Goal: Check status

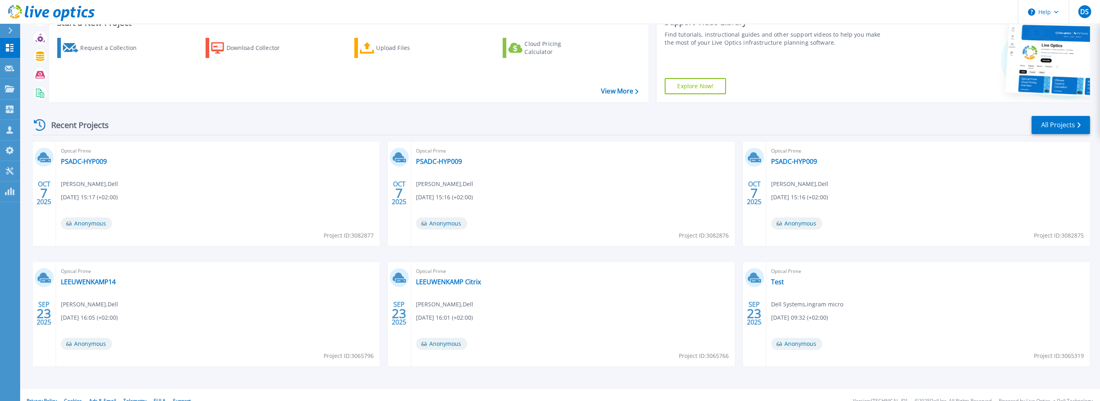
scroll to position [45, 0]
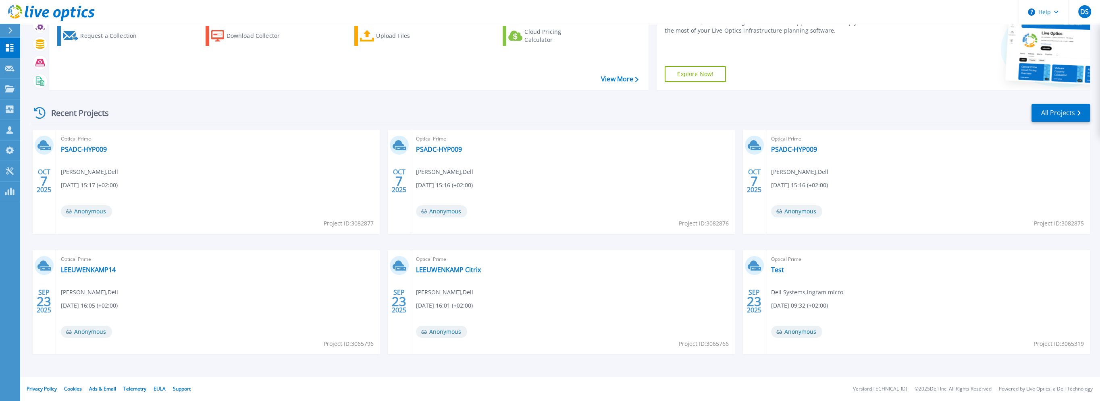
drag, startPoint x: 437, startPoint y: 150, endPoint x: 141, endPoint y: 147, distance: 296.6
click at [258, 167] on div "Optical Prime PSADC-HYP009 [PERSON_NAME] , Dell [DATE] 15:17 (+02:00) Anonymous…" at bounding box center [218, 182] width 324 height 104
click at [534, 151] on div "Optical Prime PSADC-HYP009 [PERSON_NAME] , Dell [DATE] 15:16 (+02:00) Anonymous…" at bounding box center [573, 182] width 324 height 104
click at [95, 148] on link "PSADC-HYP009" at bounding box center [84, 149] width 46 height 8
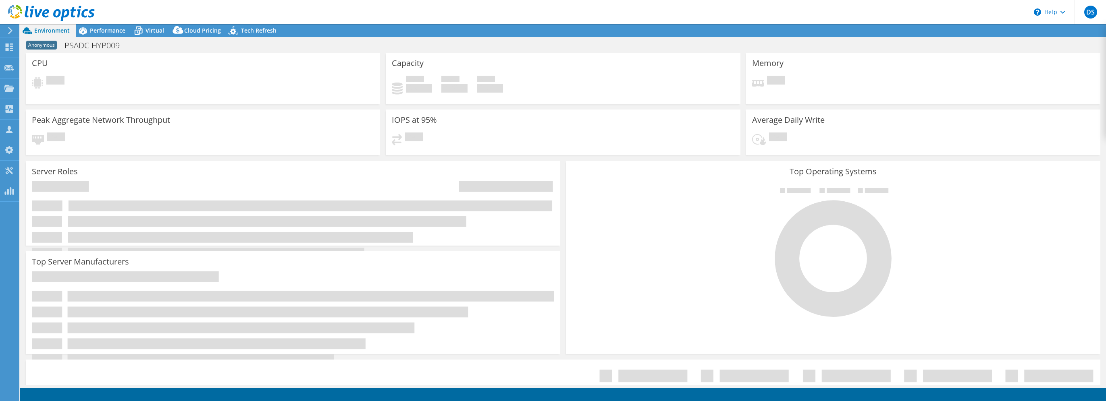
select select "EUFrankfurt"
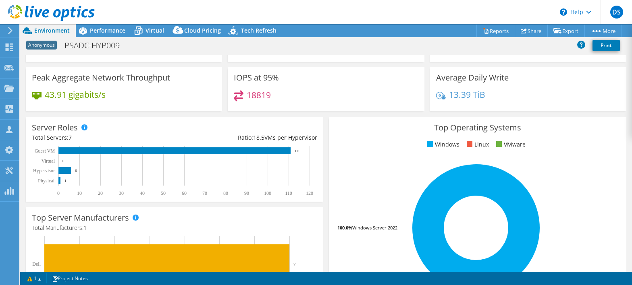
scroll to position [40, 0]
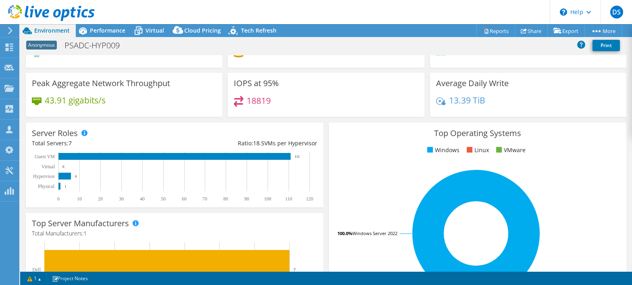
drag, startPoint x: 408, startPoint y: 105, endPoint x: 392, endPoint y: 109, distance: 16.6
click at [407, 107] on div "18819" at bounding box center [326, 104] width 184 height 17
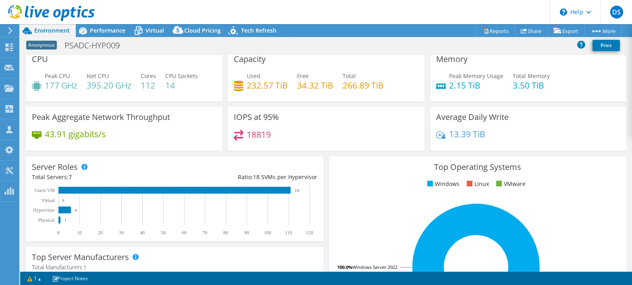
scroll to position [0, 0]
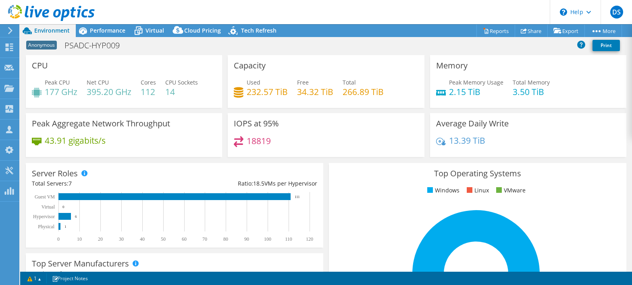
click at [384, 196] on div "Top Operating Systems Windows Linux VMware 100.0% Windows Server 2022" at bounding box center [477, 259] width 297 height 193
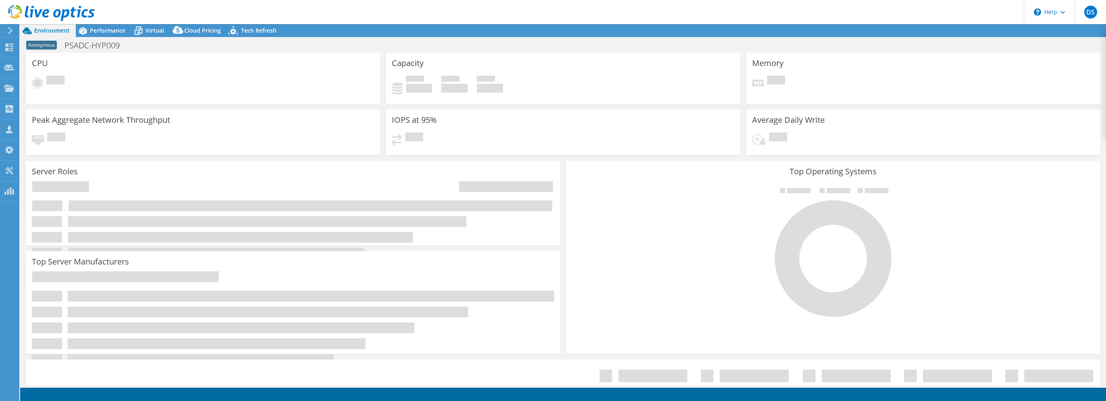
select select "USD"
select select "EUFrankfurt"
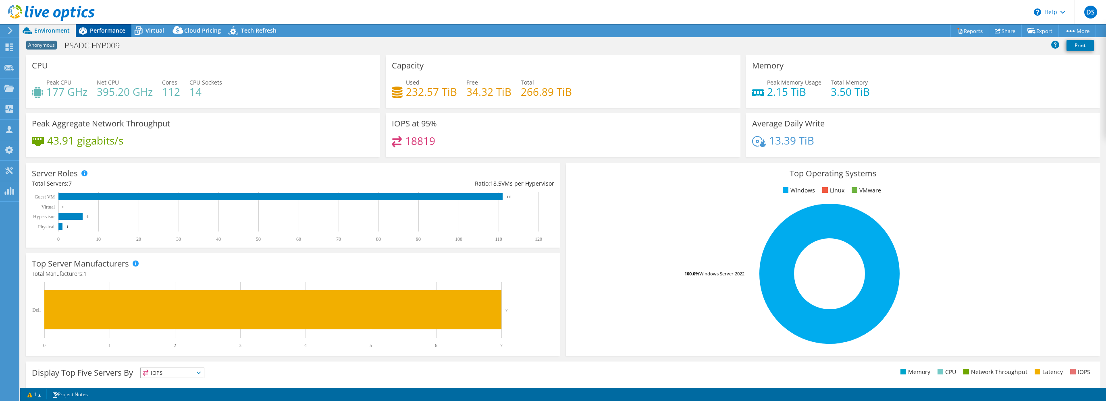
click at [92, 32] on span "Performance" at bounding box center [107, 31] width 35 height 8
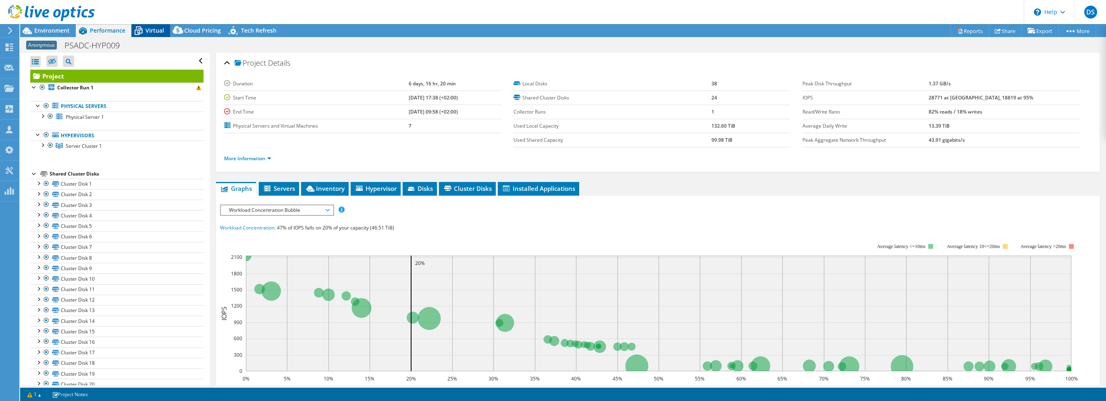
click at [140, 31] on icon at bounding box center [139, 31] width 8 height 6
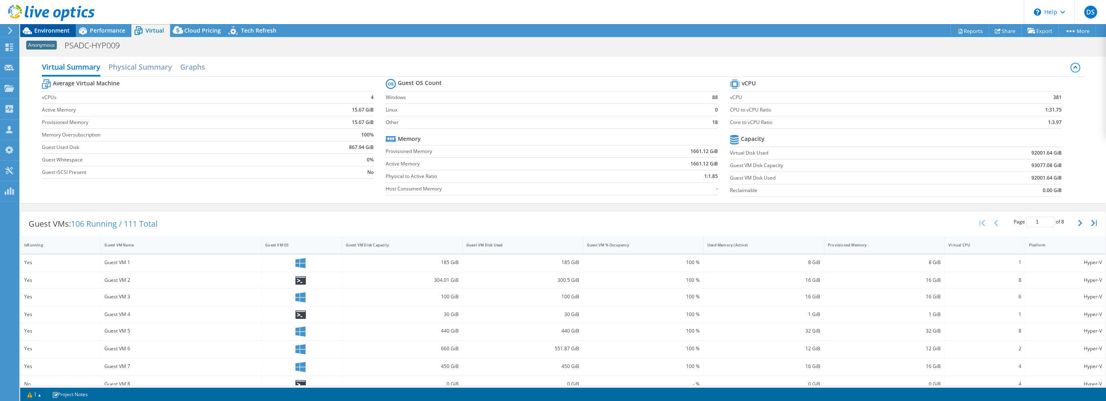
click at [52, 31] on span "Environment" at bounding box center [51, 31] width 35 height 8
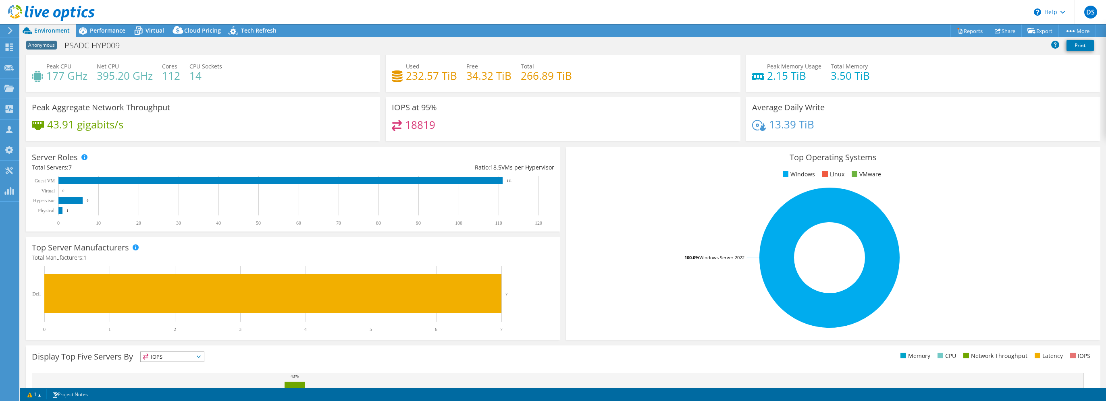
scroll to position [15, 0]
